Goal: Transaction & Acquisition: Book appointment/travel/reservation

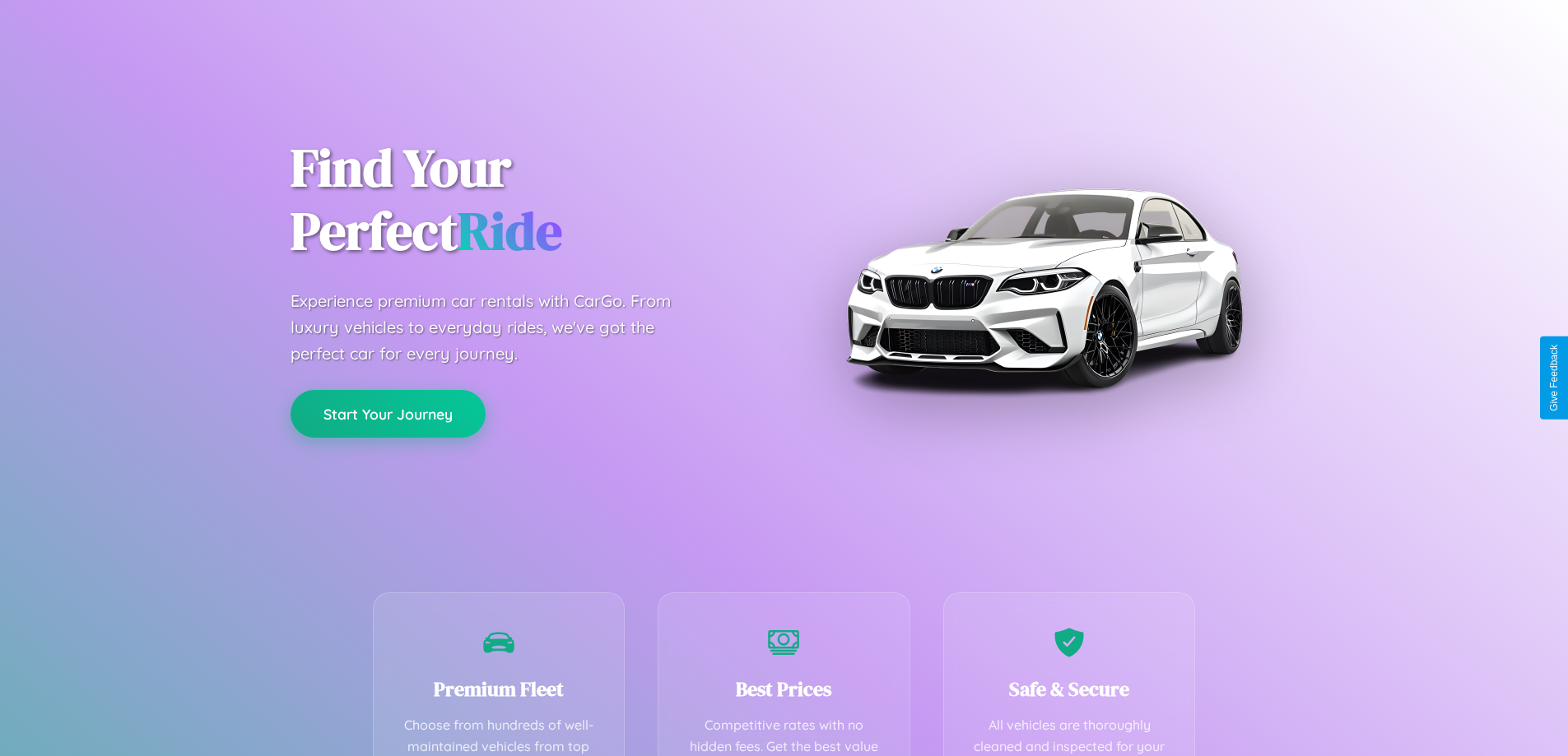
click at [387, 414] on button "Start Your Journey" at bounding box center [387, 414] width 195 height 48
click at [387, 413] on button "Start Your Journey" at bounding box center [387, 414] width 195 height 48
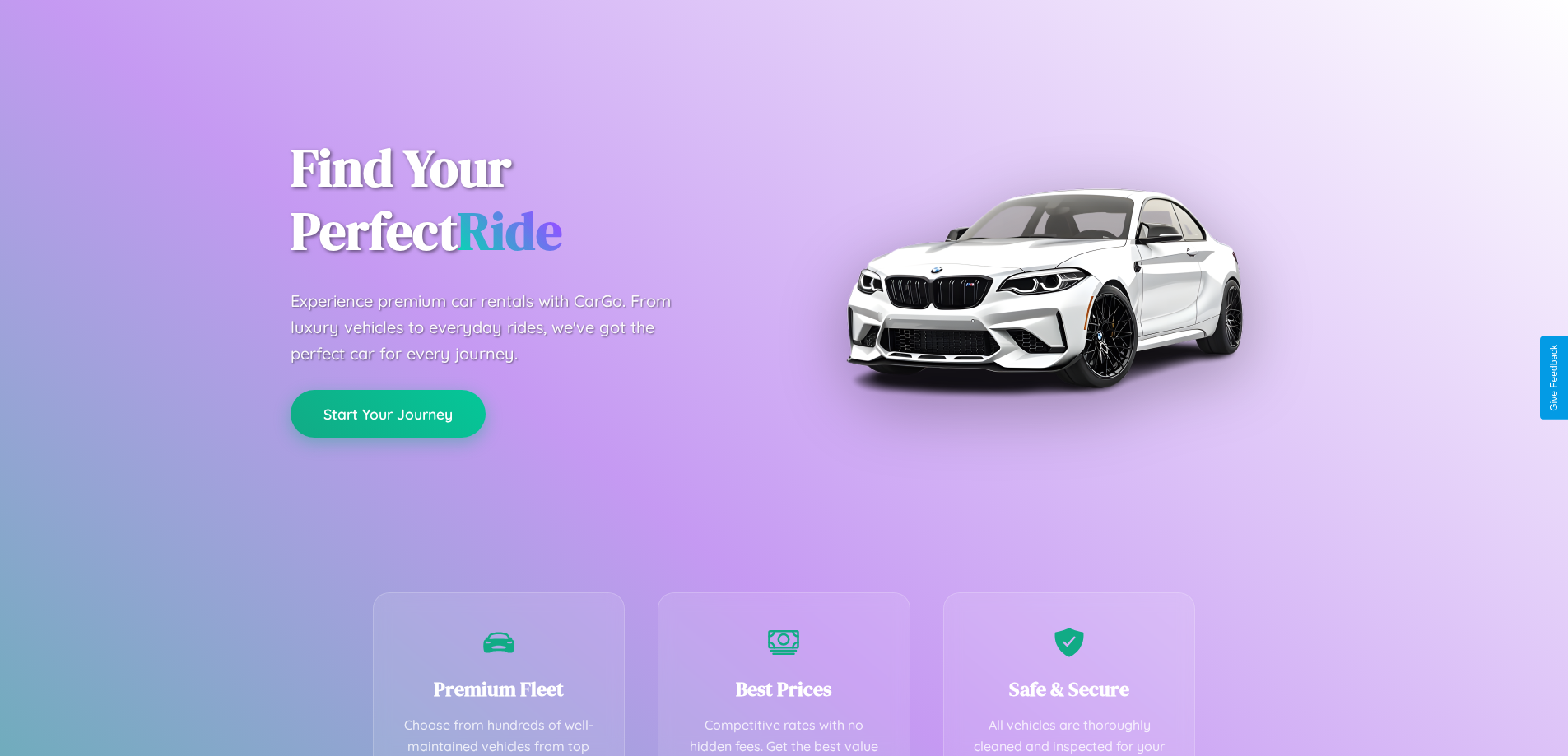
click at [387, 413] on button "Start Your Journey" at bounding box center [387, 414] width 195 height 48
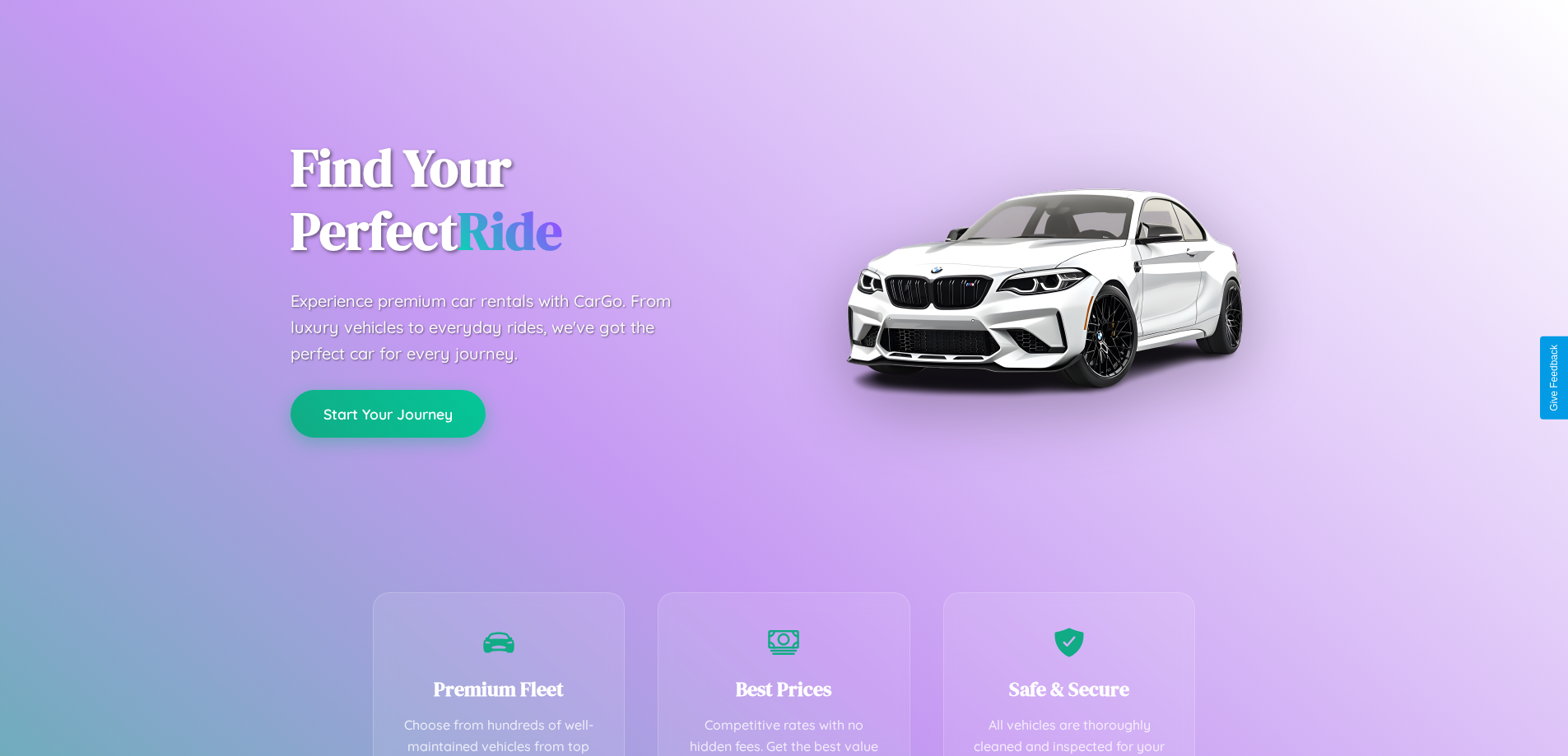
click at [387, 413] on button "Start Your Journey" at bounding box center [387, 414] width 195 height 48
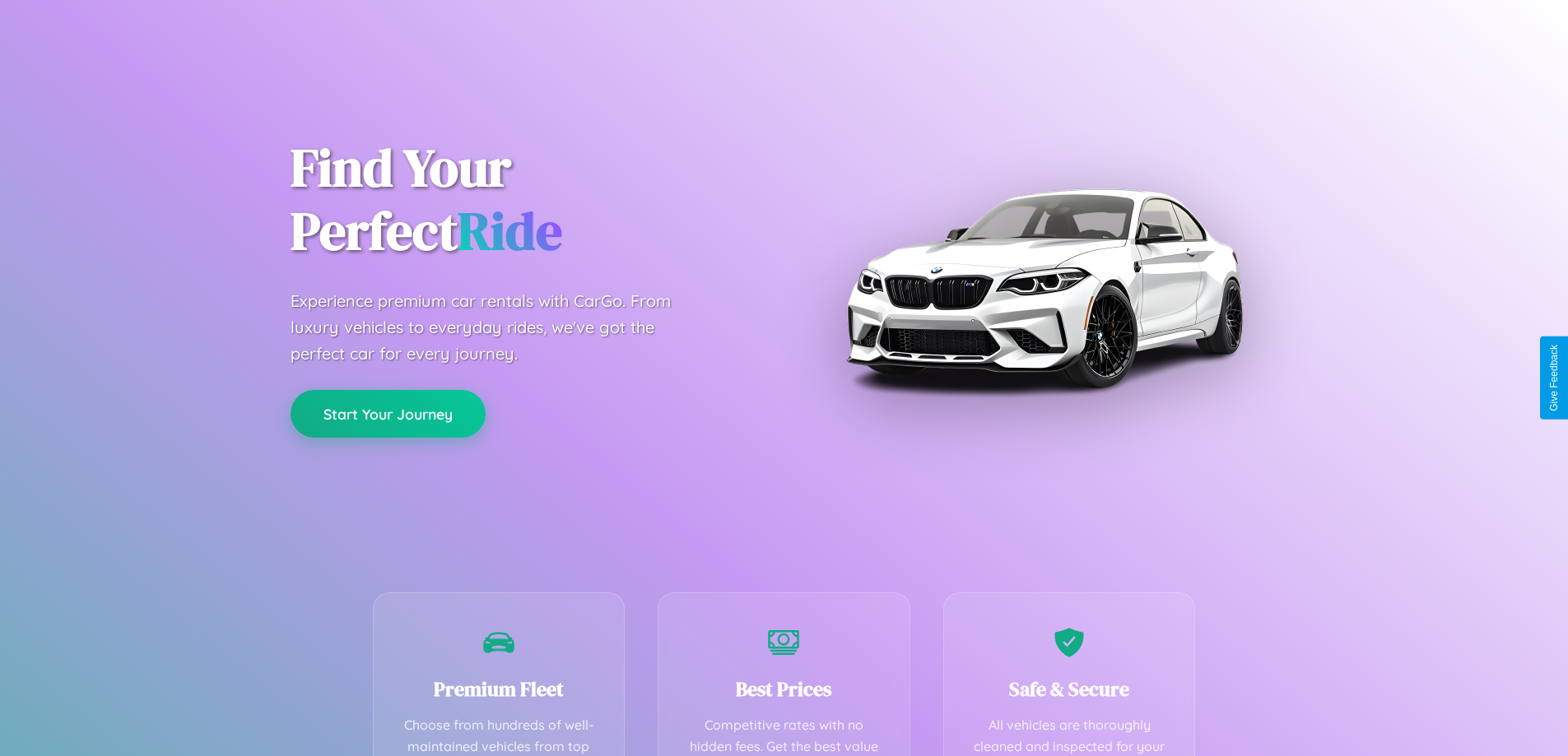
click at [387, 413] on button "Start Your Journey" at bounding box center [387, 414] width 195 height 48
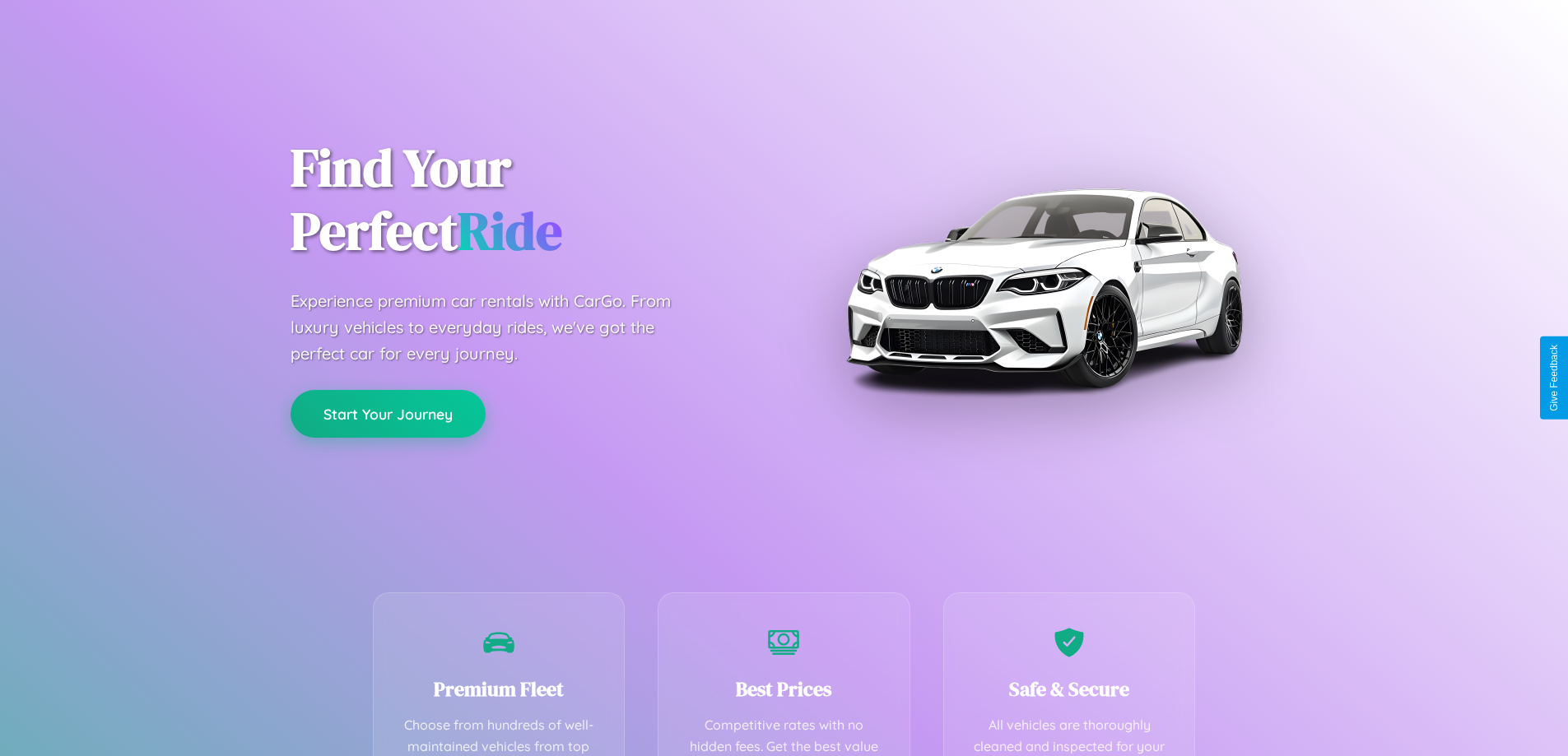
click at [387, 413] on button "Start Your Journey" at bounding box center [387, 414] width 195 height 48
